Goal: Task Accomplishment & Management: Use online tool/utility

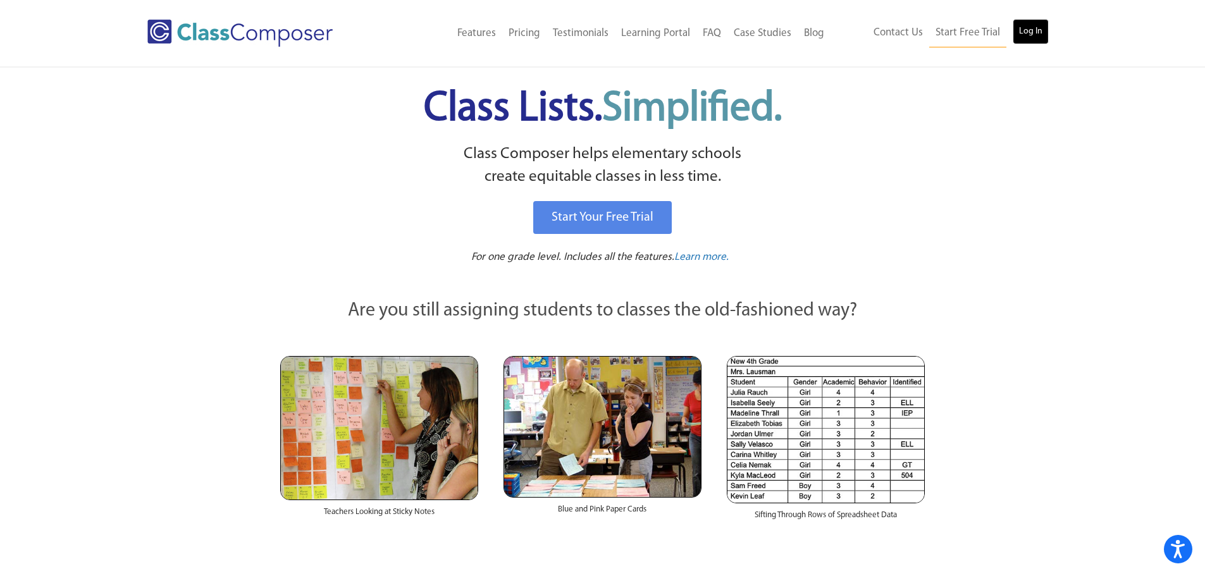
click at [1035, 35] on link "Log In" at bounding box center [1031, 31] width 36 height 25
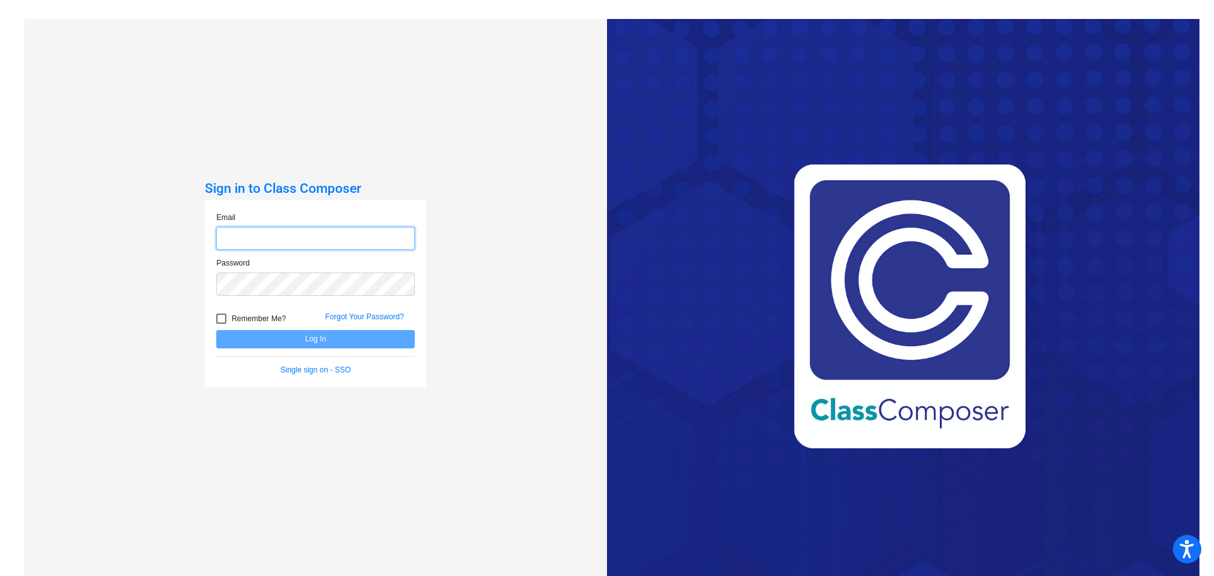
type input "[EMAIL_ADDRESS][DOMAIN_NAME]"
click at [319, 343] on button "Log In" at bounding box center [315, 339] width 199 height 18
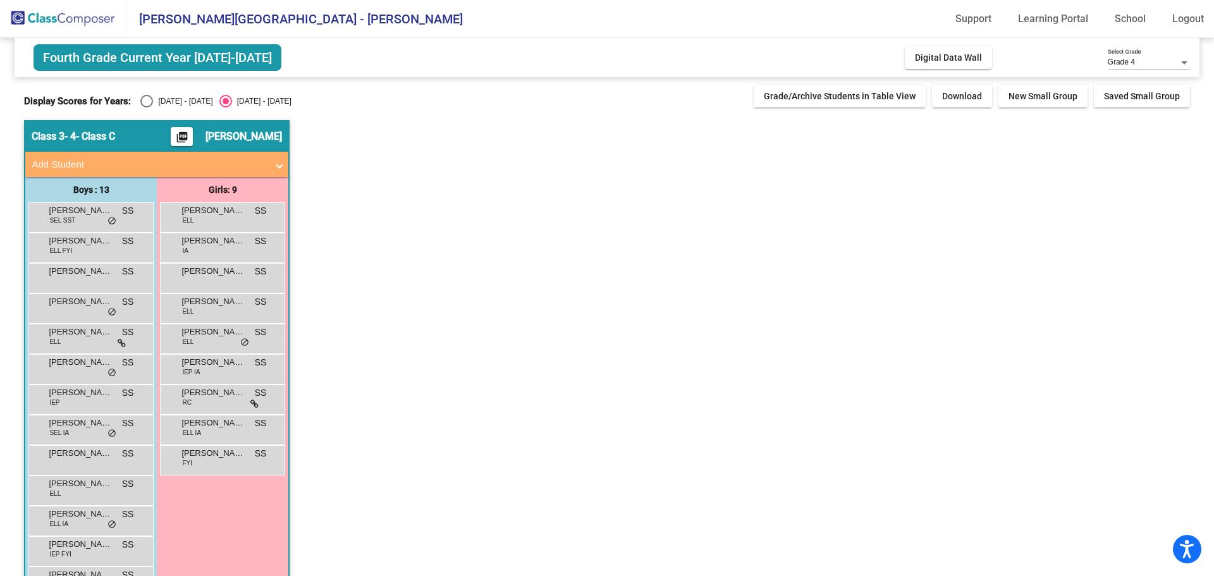
click at [145, 101] on div "Select an option" at bounding box center [146, 101] width 13 height 13
click at [146, 108] on input "2024 - 2025" at bounding box center [146, 108] width 1 height 1
radio input "true"
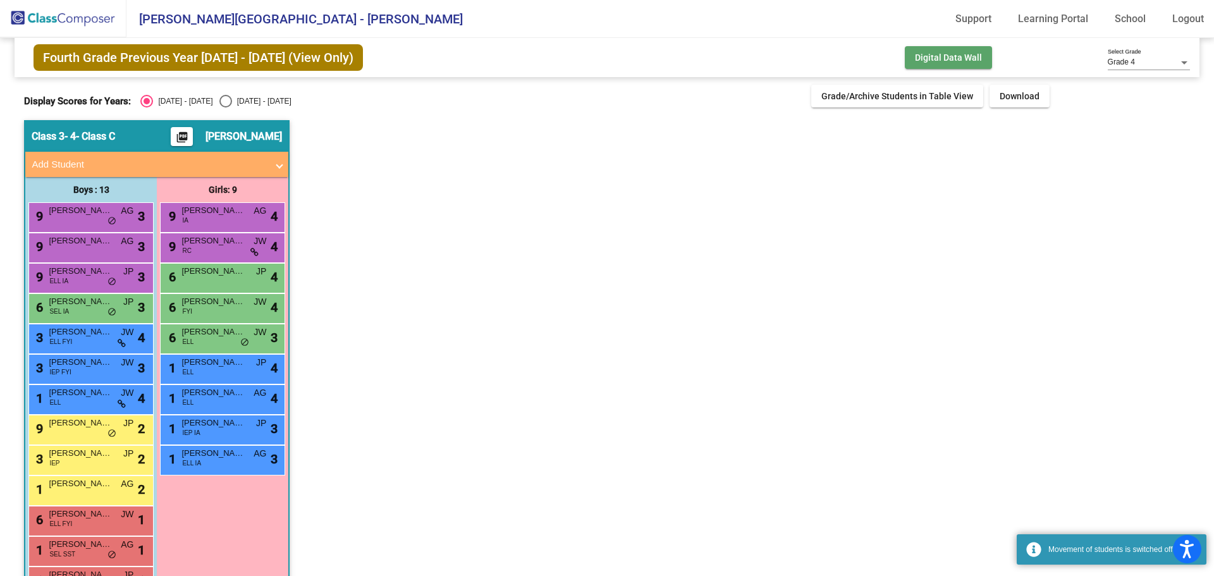
click at [947, 67] on button "Digital Data Wall" at bounding box center [948, 57] width 87 height 23
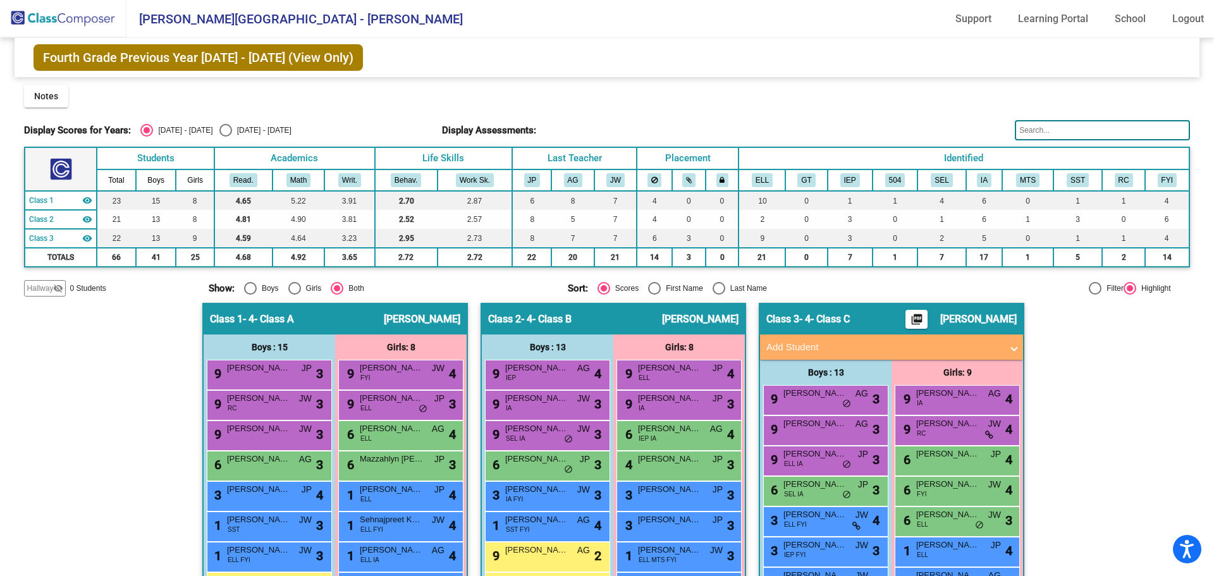
click at [210, 140] on div "Display Scores for Years: 2024 - 2025 2025 - 2026 Display Assessments:" at bounding box center [607, 130] width 1166 height 20
click at [219, 127] on div "Select an option" at bounding box center [225, 130] width 13 height 13
click at [225, 137] on input "2025 - 2026" at bounding box center [225, 137] width 1 height 1
radio input "true"
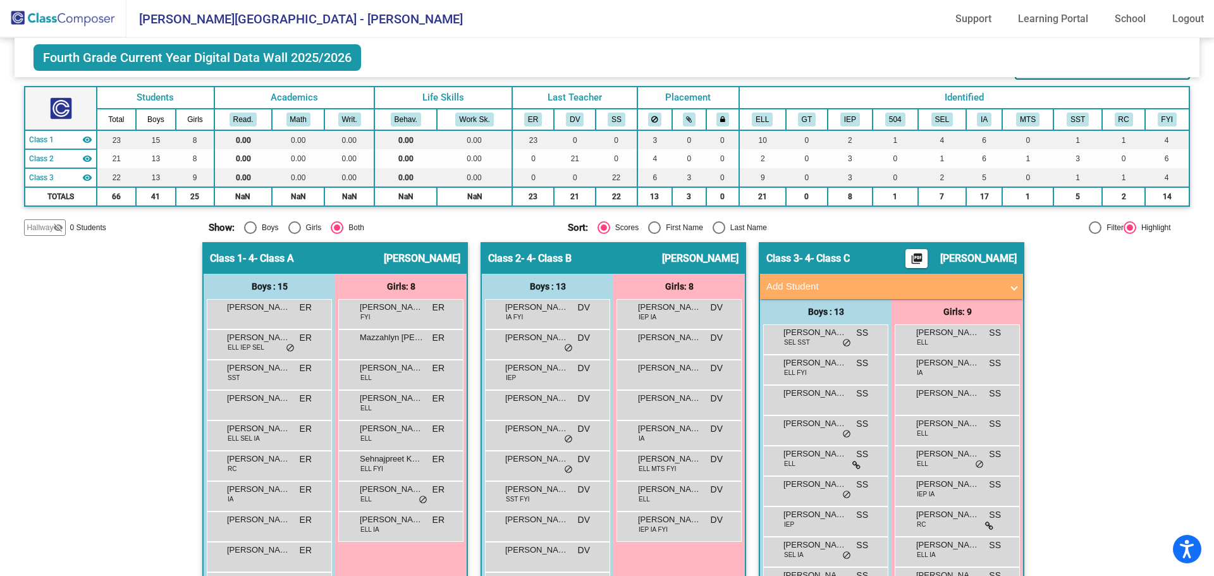
scroll to position [126, 0]
